Goal: Task Accomplishment & Management: Use online tool/utility

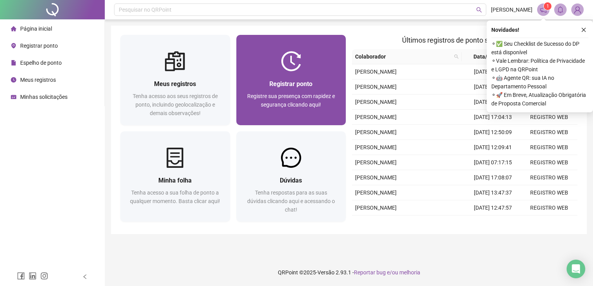
click at [308, 75] on div "Registrar ponto Registre sua presença com rapidez e segurança clicando aqui!" at bounding box center [291, 98] width 110 height 54
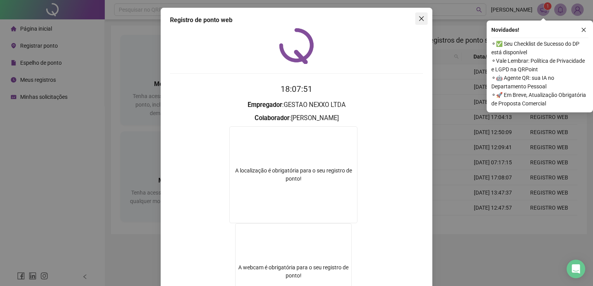
click at [418, 19] on icon "close" at bounding box center [421, 19] width 6 height 6
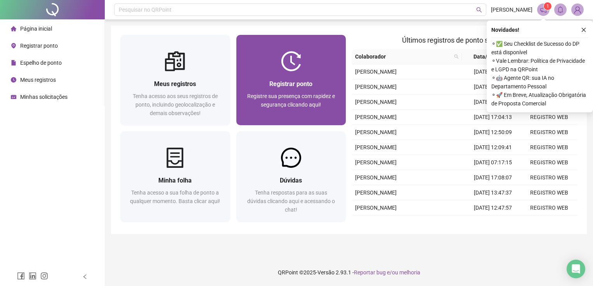
click at [306, 95] on span "Registre sua presença com rapidez e segurança clicando aqui!" at bounding box center [291, 100] width 88 height 15
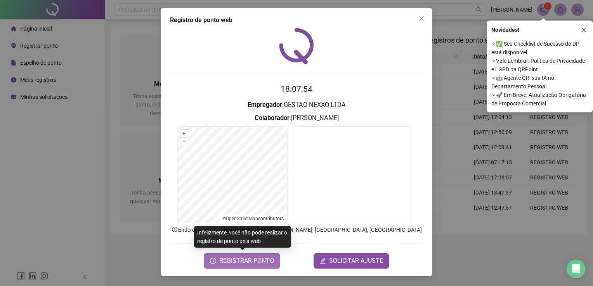
click at [257, 263] on span "REGISTRAR PONTO" at bounding box center [246, 260] width 55 height 9
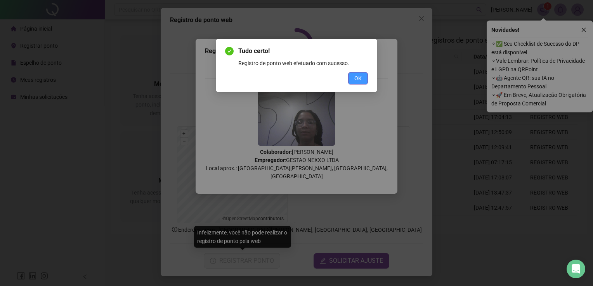
click at [357, 75] on span "OK" at bounding box center [357, 78] width 7 height 9
